Goal: Obtain resource: Obtain resource

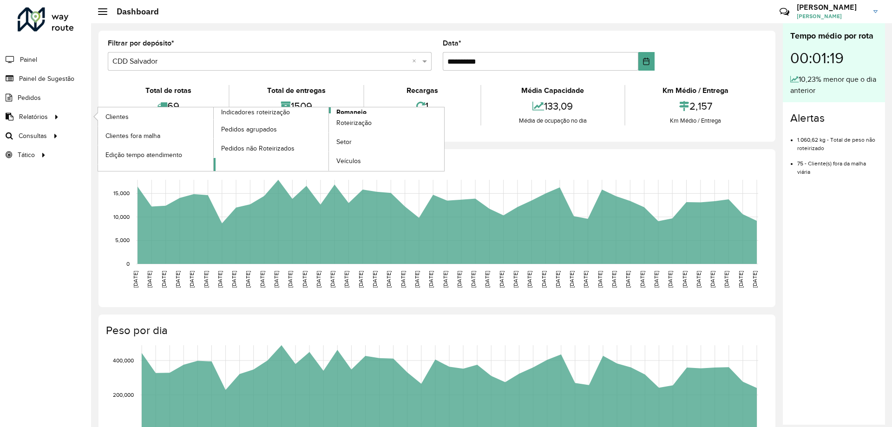
click at [353, 111] on span "Romaneio" at bounding box center [351, 112] width 30 height 10
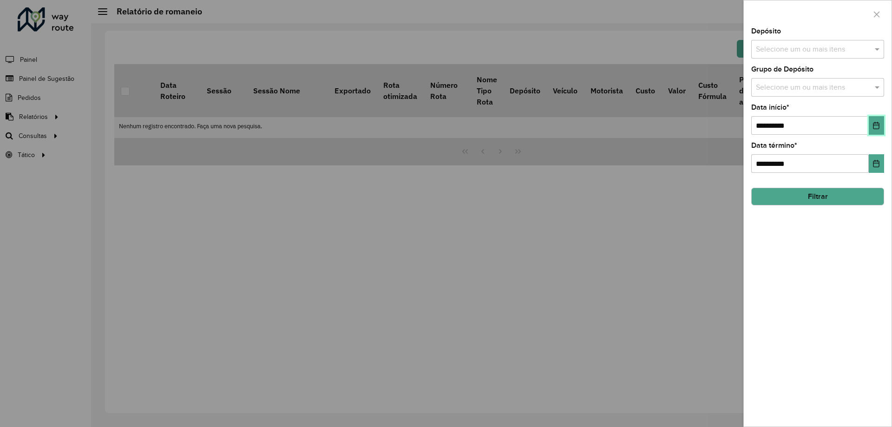
click at [875, 130] on button "Choose Date" at bounding box center [876, 125] width 15 height 19
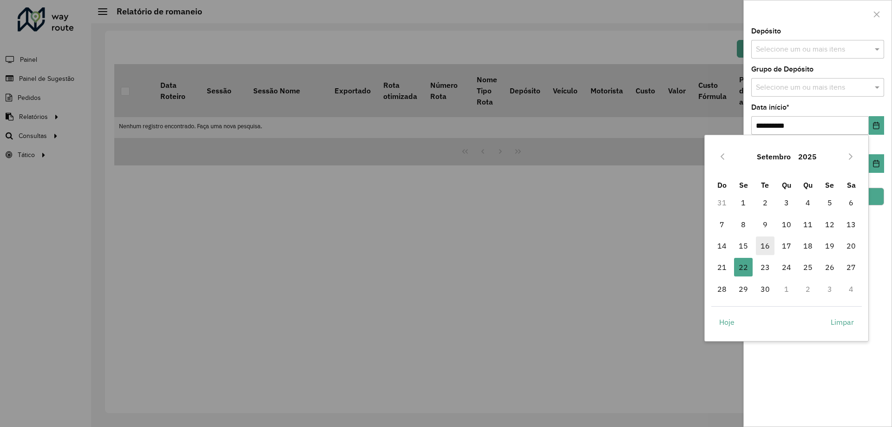
click at [766, 248] on span "16" at bounding box center [765, 245] width 19 height 19
type input "**********"
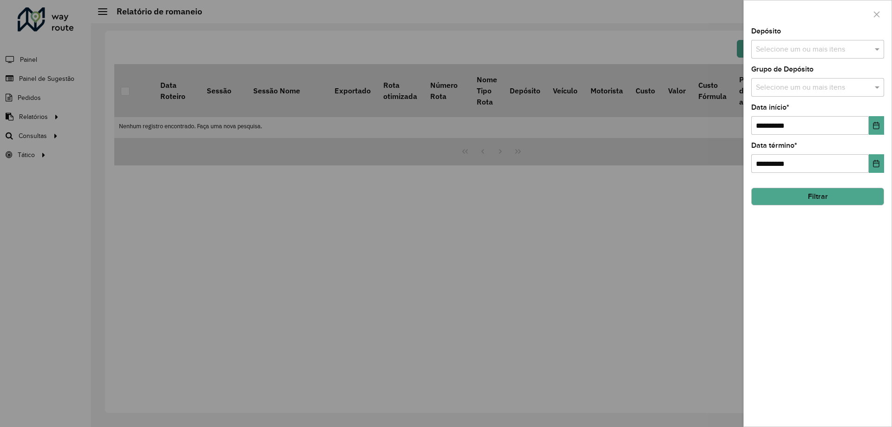
click at [782, 49] on input "text" at bounding box center [812, 49] width 119 height 11
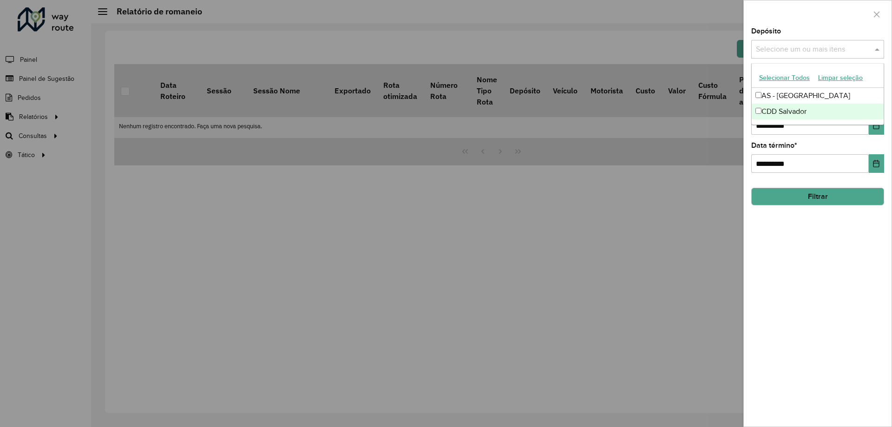
click at [776, 109] on div "CDD Salvador" at bounding box center [818, 112] width 132 height 16
drag, startPoint x: 819, startPoint y: 281, endPoint x: 830, endPoint y: 249, distance: 33.7
click at [819, 281] on div "**********" at bounding box center [818, 227] width 148 height 399
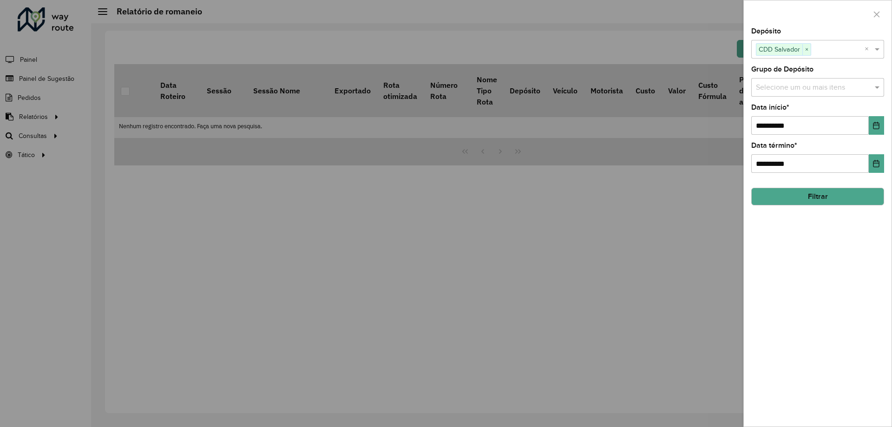
click at [822, 199] on button "Filtrar" at bounding box center [817, 197] width 133 height 18
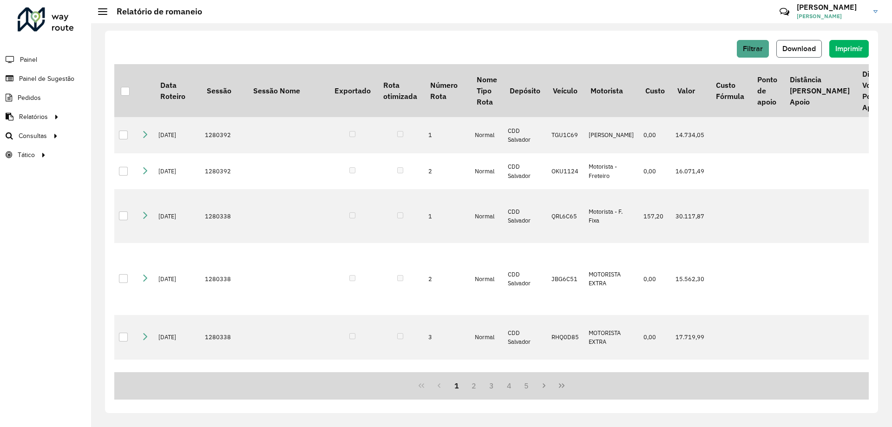
click at [802, 52] on button "Download" at bounding box center [799, 49] width 46 height 18
click at [755, 48] on span "Filtrar" at bounding box center [753, 49] width 20 height 8
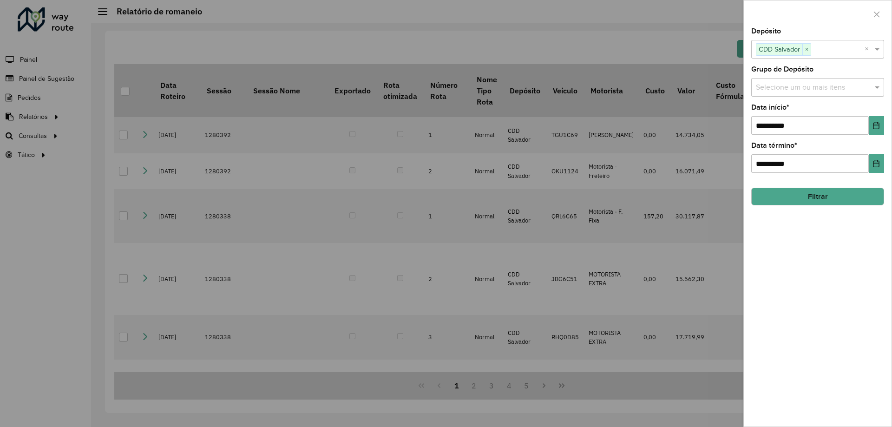
click at [706, 46] on div at bounding box center [446, 213] width 892 height 427
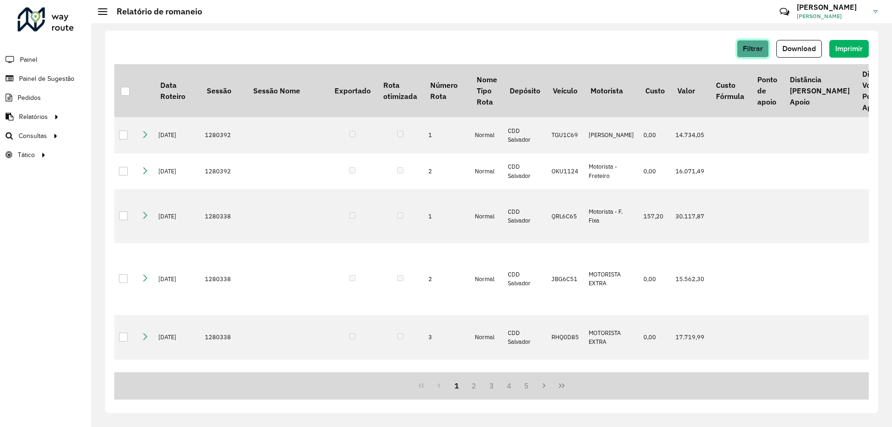
click at [748, 45] on span "Filtrar" at bounding box center [753, 49] width 20 height 8
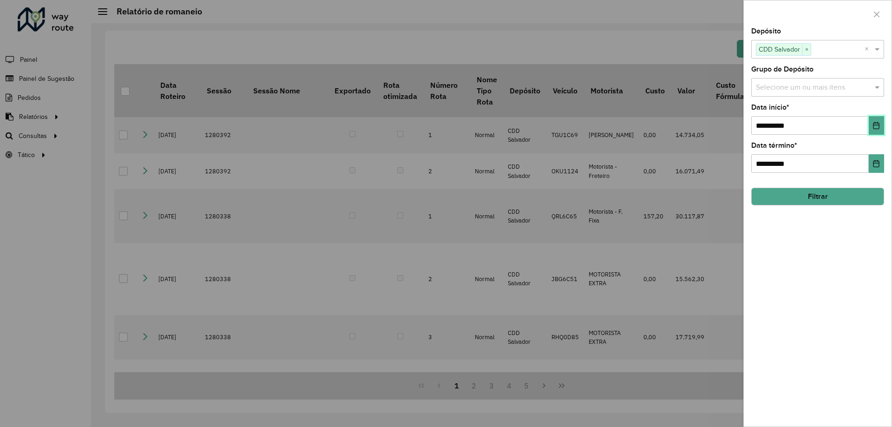
click at [869, 131] on button "Choose Date" at bounding box center [876, 125] width 15 height 19
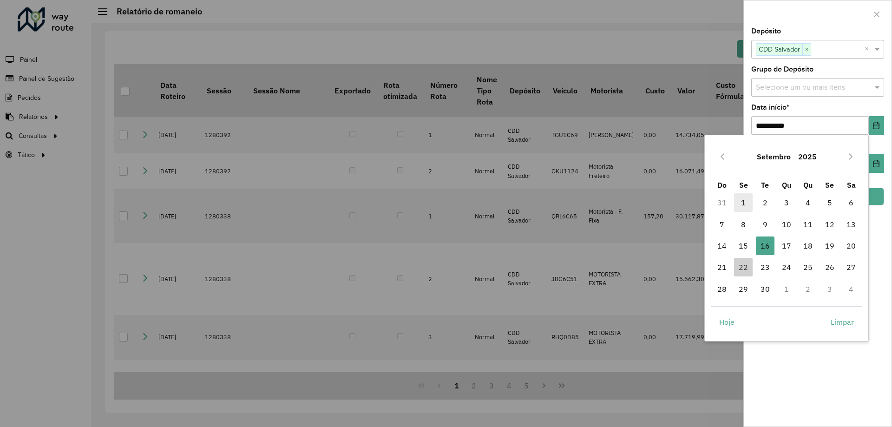
click at [739, 205] on span "1" at bounding box center [743, 202] width 19 height 19
type input "**********"
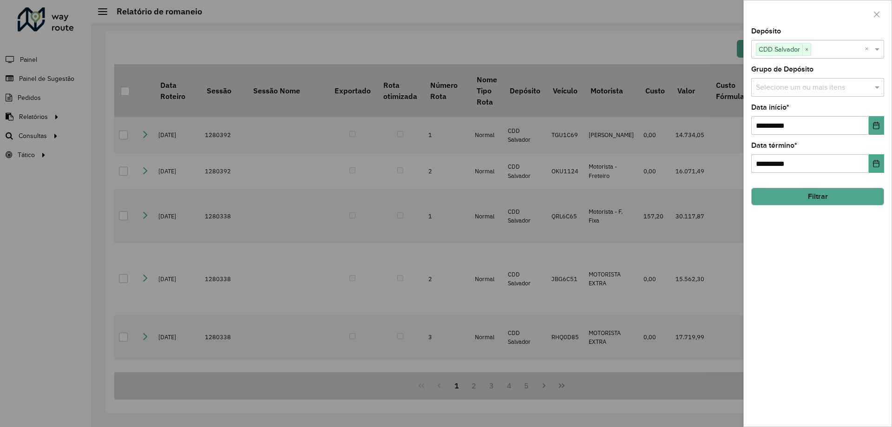
click at [819, 193] on button "Filtrar" at bounding box center [817, 197] width 133 height 18
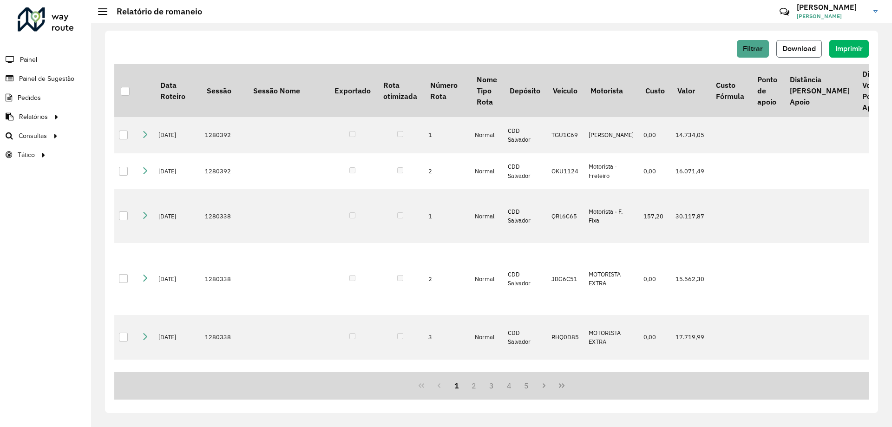
click at [798, 52] on button "Download" at bounding box center [799, 49] width 46 height 18
click at [42, 75] on span "Painel de Sugestão" at bounding box center [48, 79] width 58 height 10
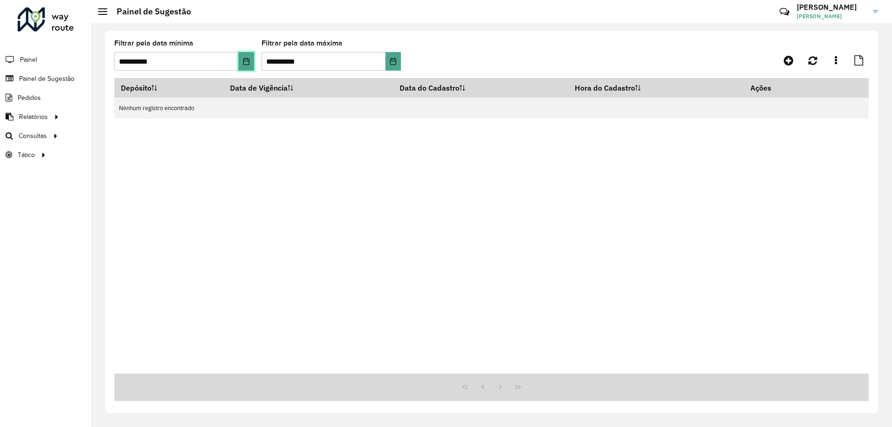
click at [243, 57] on button "Choose Date" at bounding box center [245, 61] width 15 height 19
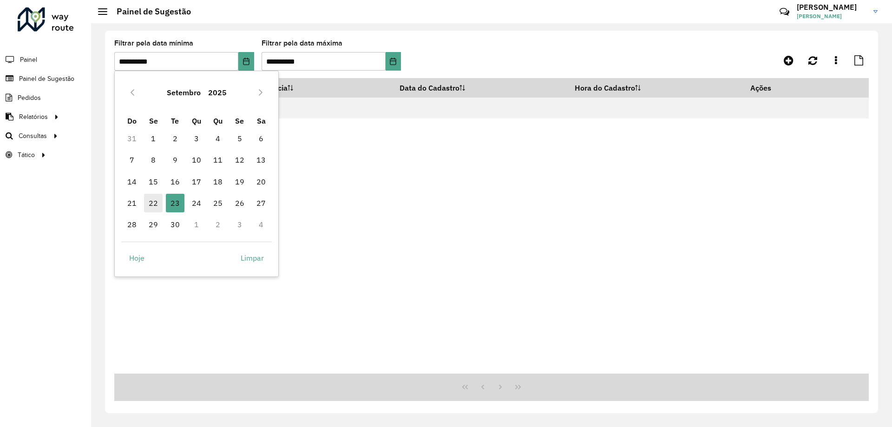
click at [154, 203] on span "22" at bounding box center [153, 203] width 19 height 19
type input "**********"
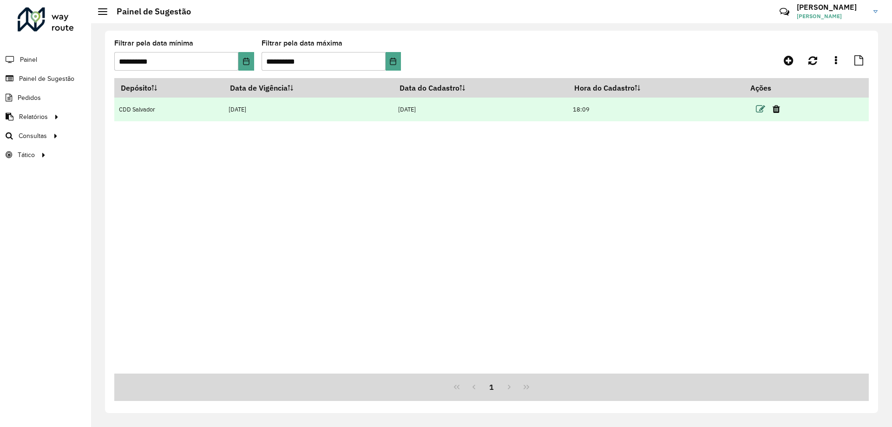
click at [763, 107] on icon at bounding box center [760, 109] width 9 height 9
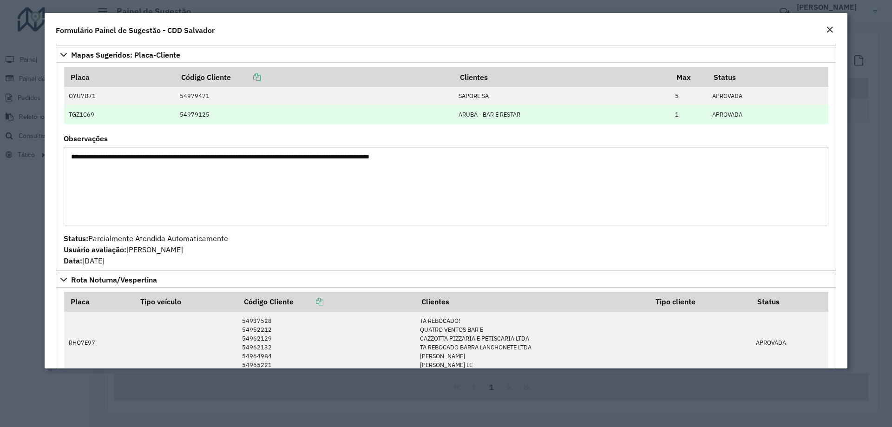
scroll to position [207, 0]
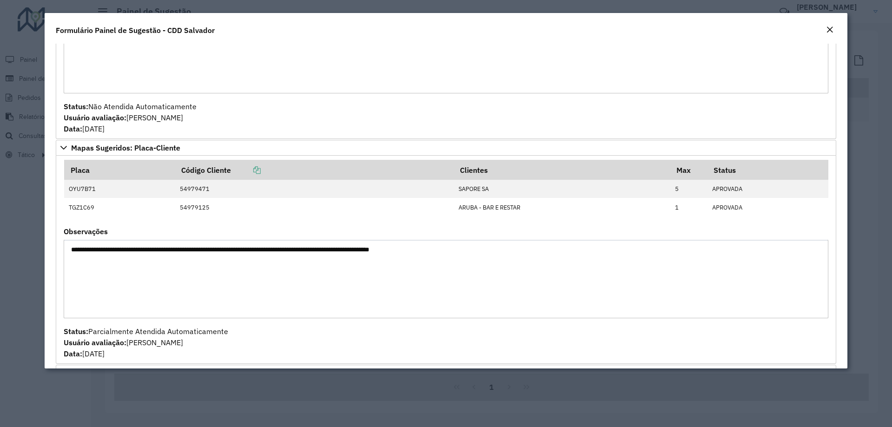
click at [831, 30] on em "Close" at bounding box center [829, 29] width 7 height 7
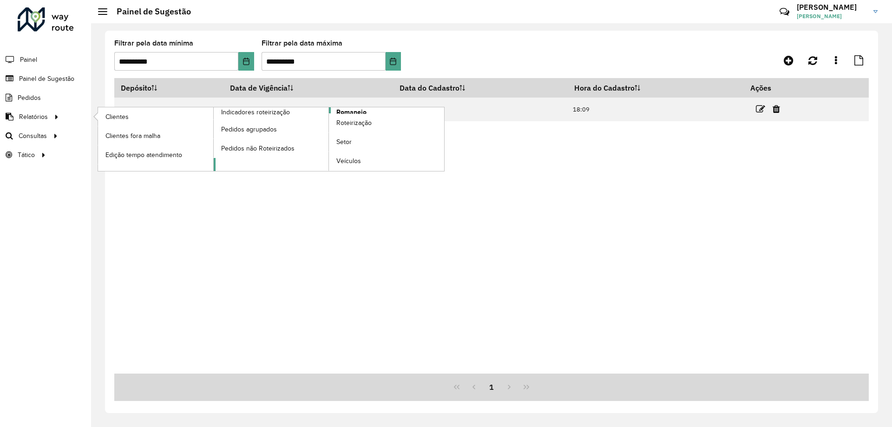
click at [355, 110] on span "Romaneio" at bounding box center [351, 112] width 30 height 10
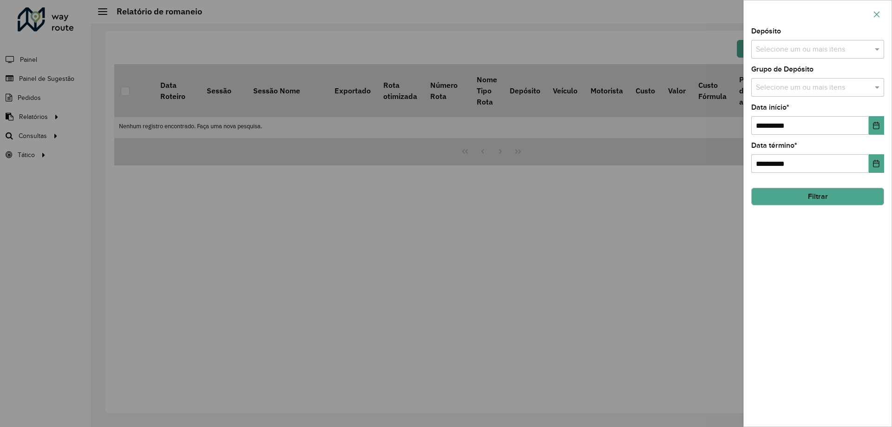
click at [879, 16] on icon "button" at bounding box center [877, 14] width 6 height 6
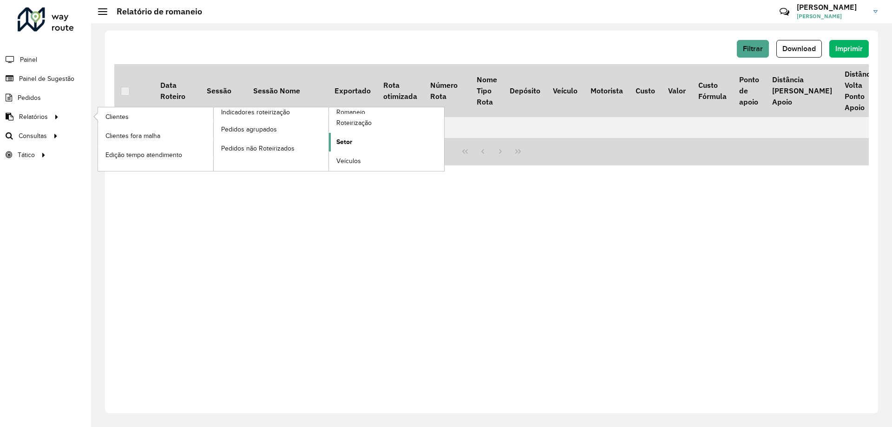
click at [358, 139] on link "Setor" at bounding box center [386, 142] width 115 height 19
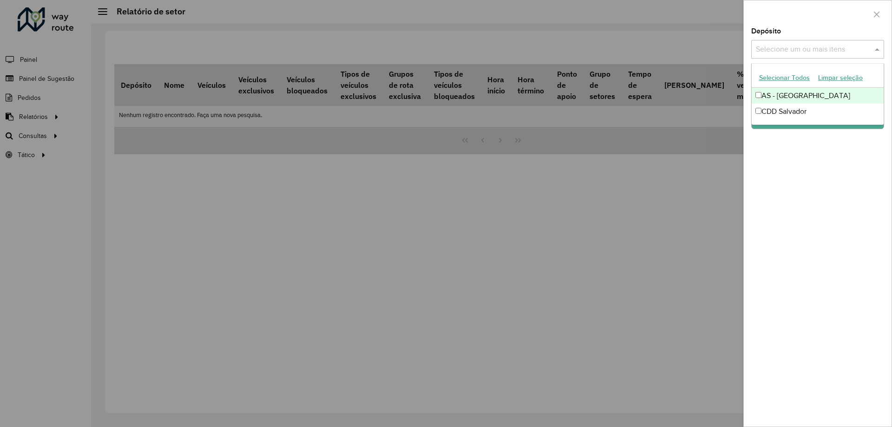
click at [791, 46] on input "text" at bounding box center [812, 49] width 119 height 11
click at [774, 111] on div "CDD Salvador" at bounding box center [818, 112] width 132 height 16
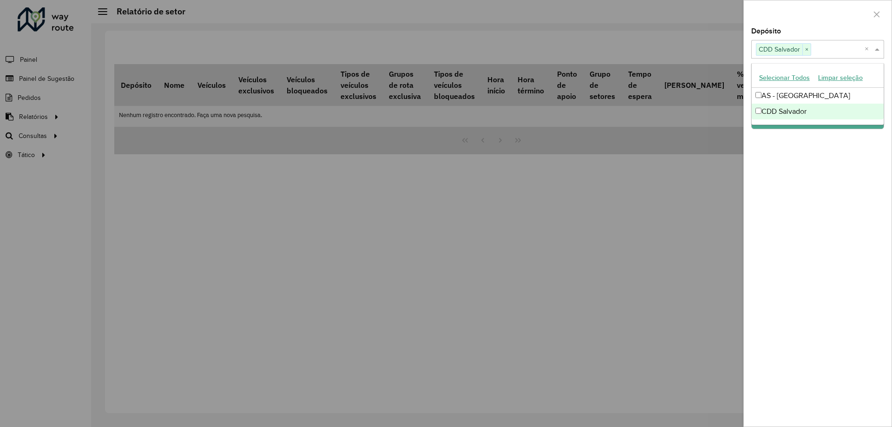
click at [809, 169] on div "Depósito Selecione um ou mais itens CDD Salvador × × Grupo de Depósito Selecion…" at bounding box center [818, 227] width 148 height 399
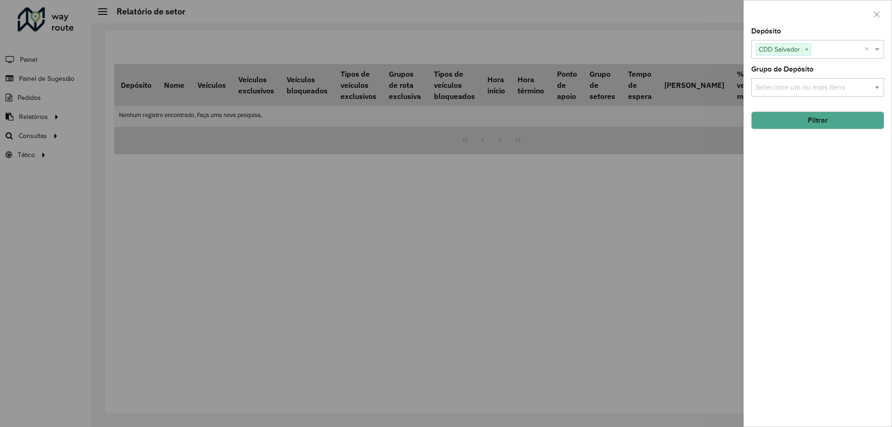
click at [804, 127] on button "Filtrar" at bounding box center [817, 120] width 133 height 18
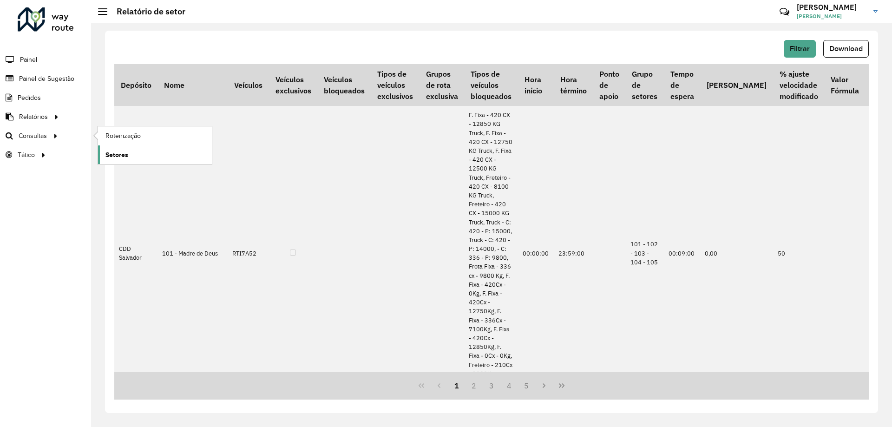
click at [127, 157] on span "Setores" at bounding box center [116, 155] width 23 height 10
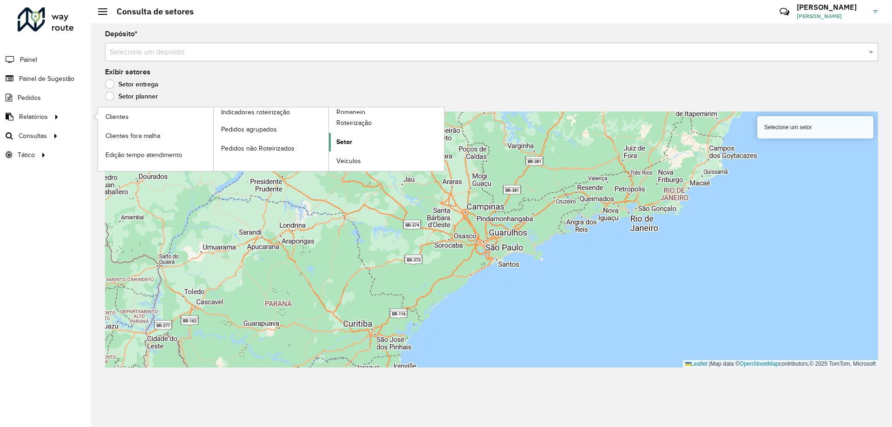
click at [352, 145] on span "Setor" at bounding box center [344, 142] width 16 height 10
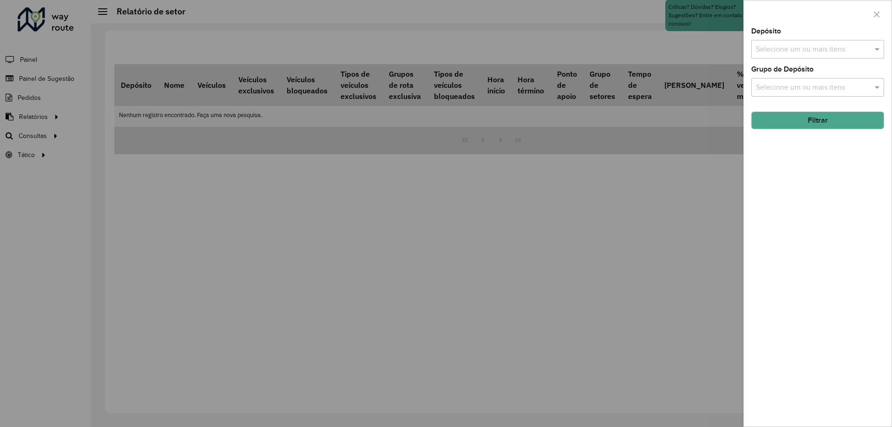
click at [783, 52] on input "text" at bounding box center [812, 49] width 119 height 11
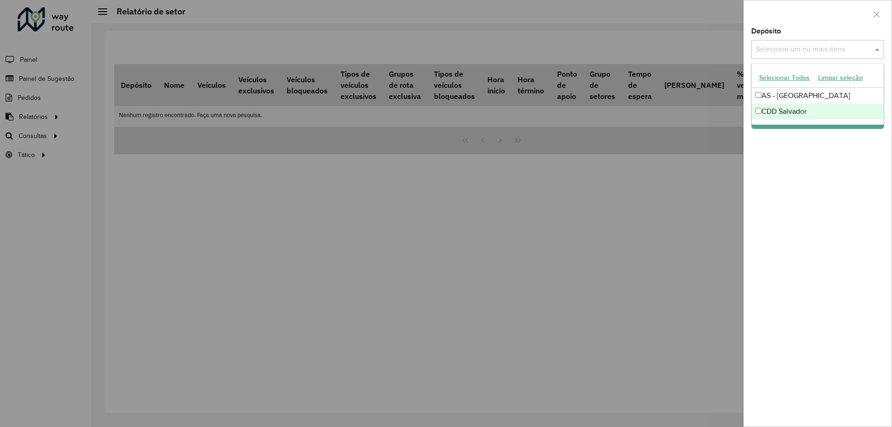
click at [780, 111] on div "CDD Salvador" at bounding box center [818, 112] width 132 height 16
click at [810, 178] on div "Depósito Selecione um ou mais itens CDD Salvador × × Grupo de Depósito Selecion…" at bounding box center [818, 227] width 148 height 399
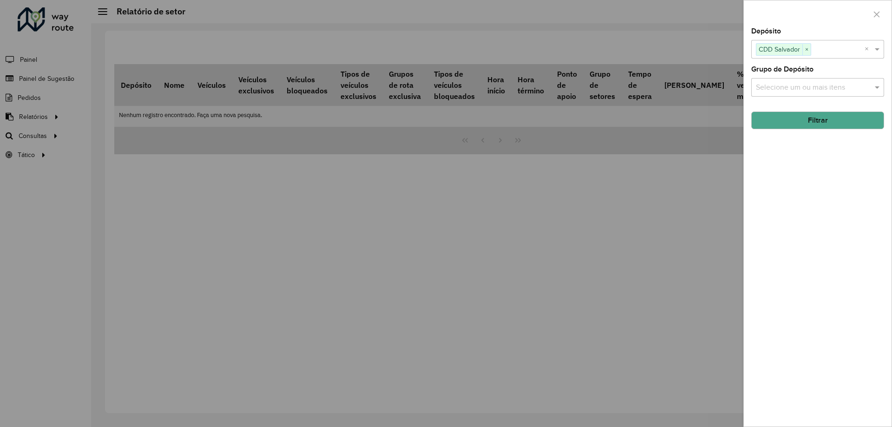
drag, startPoint x: 784, startPoint y: 121, endPoint x: 791, endPoint y: 124, distance: 7.3
click at [791, 123] on button "Filtrar" at bounding box center [817, 120] width 133 height 18
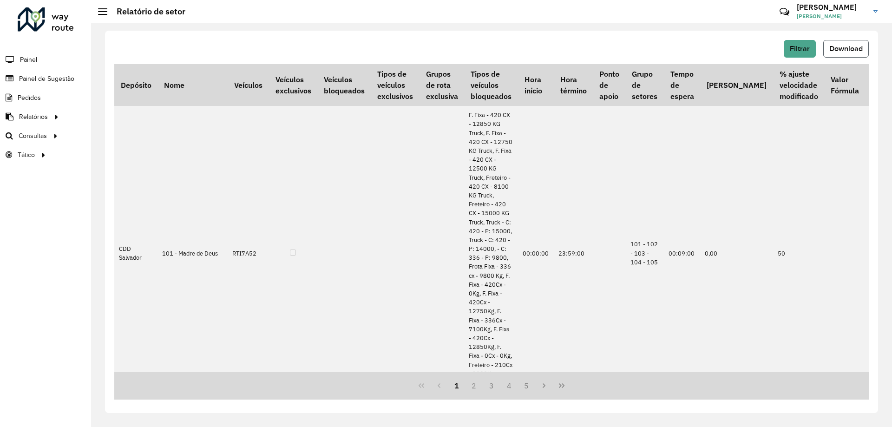
click at [841, 52] on span "Download" at bounding box center [845, 49] width 33 height 8
